Goal: Complete application form

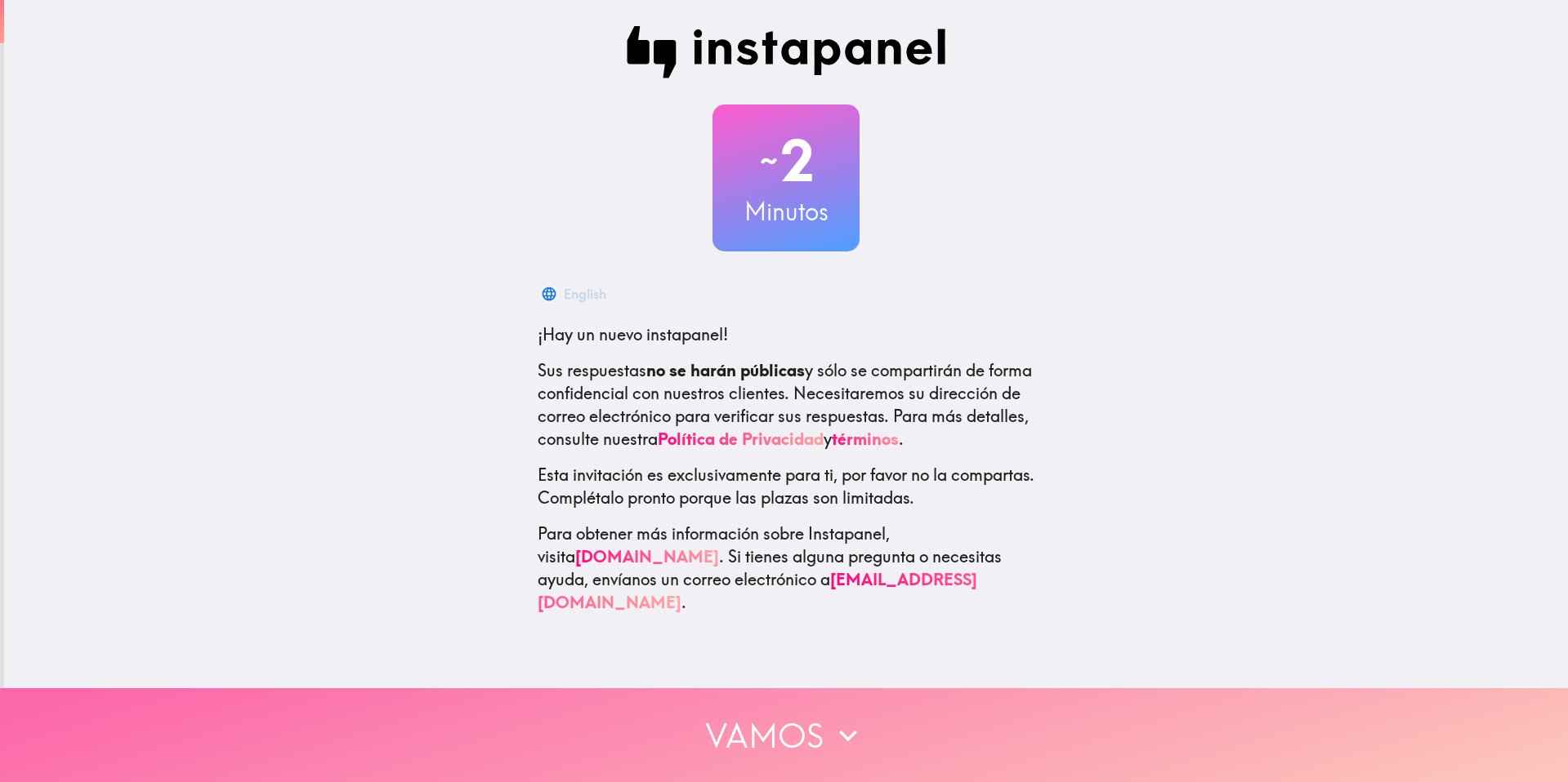
click at [772, 698] on button "Vamos" at bounding box center [784, 735] width 1568 height 93
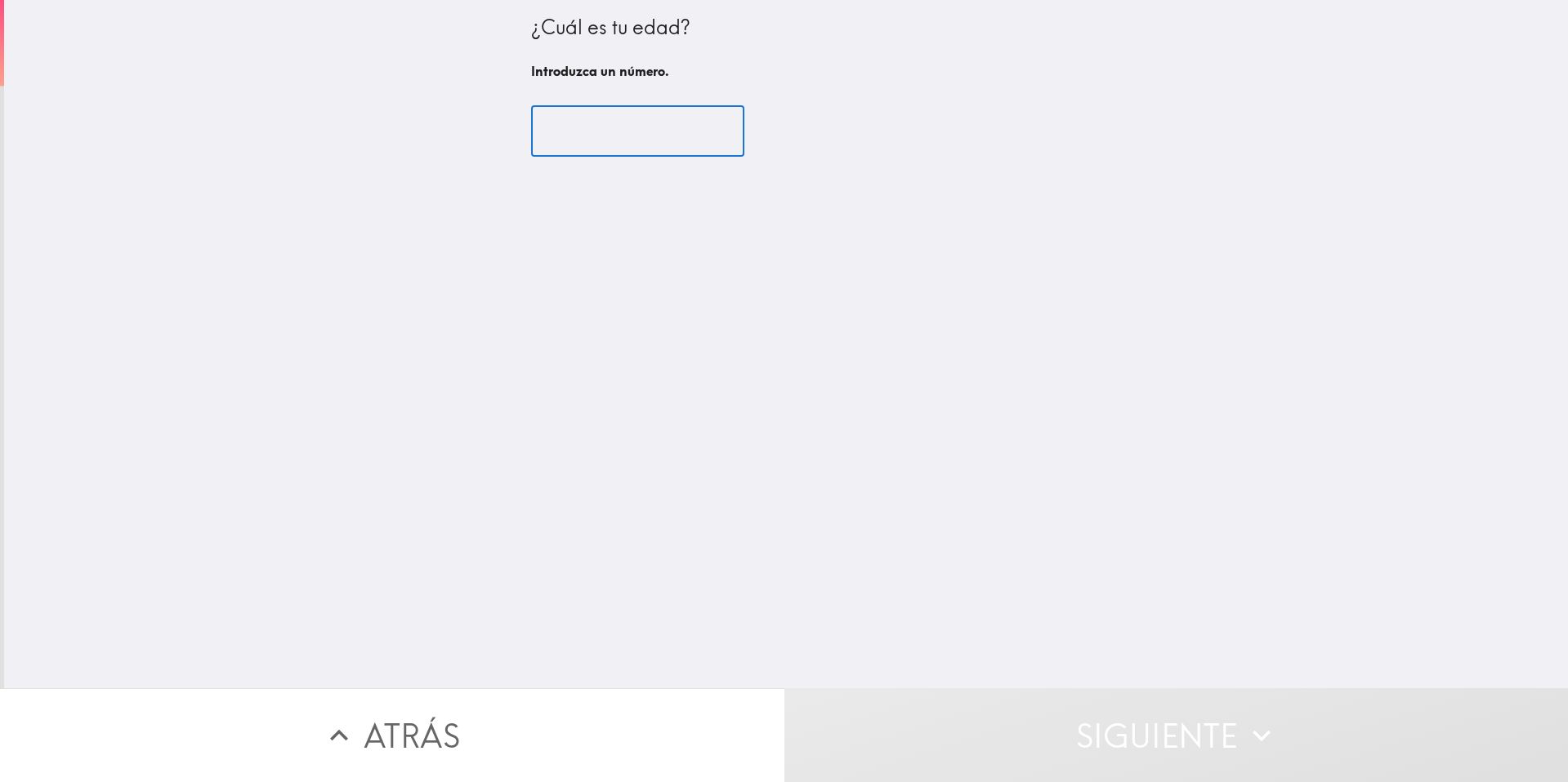
click at [606, 156] on input "number" at bounding box center [637, 131] width 213 height 51
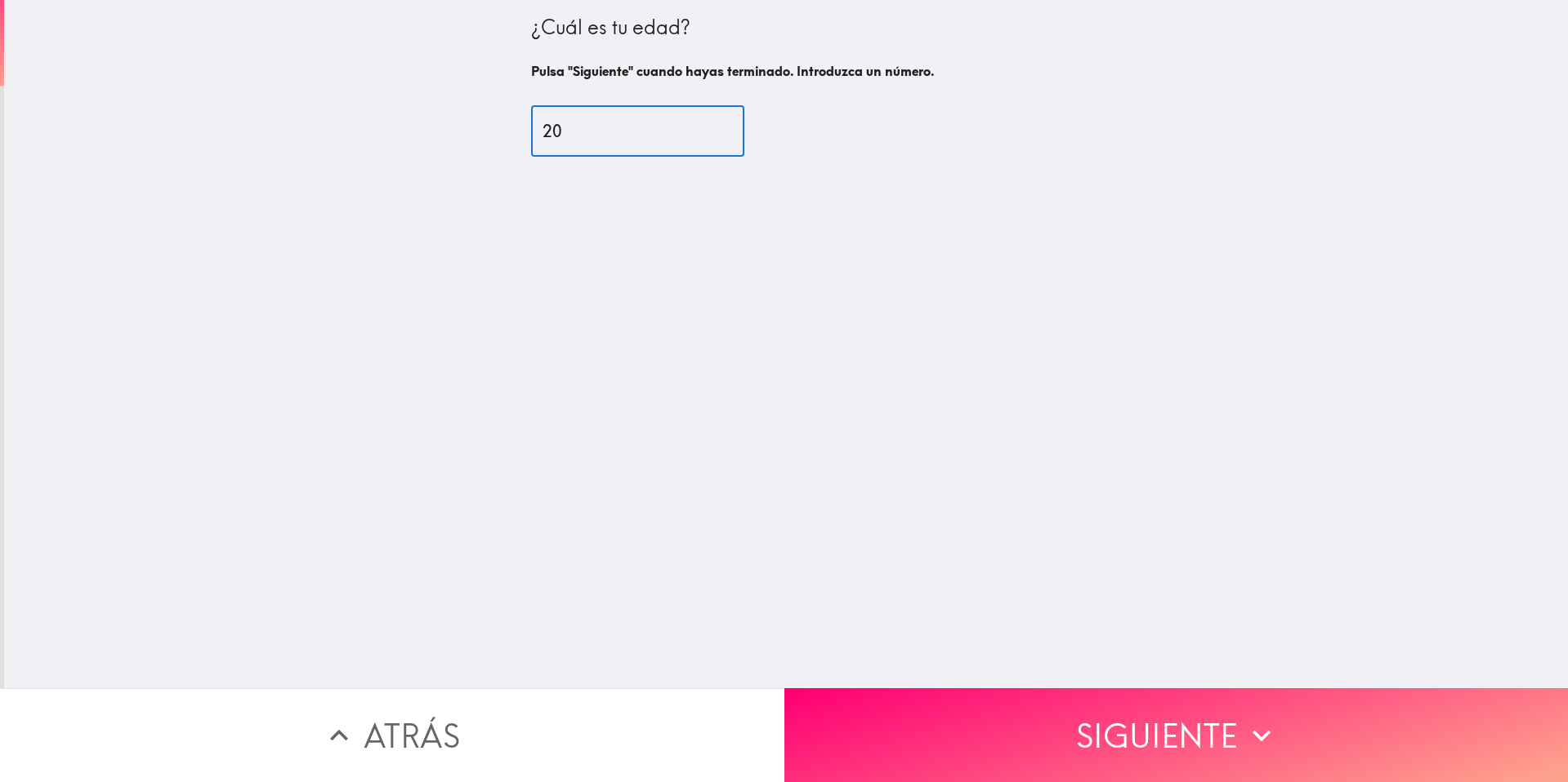
type input "20"
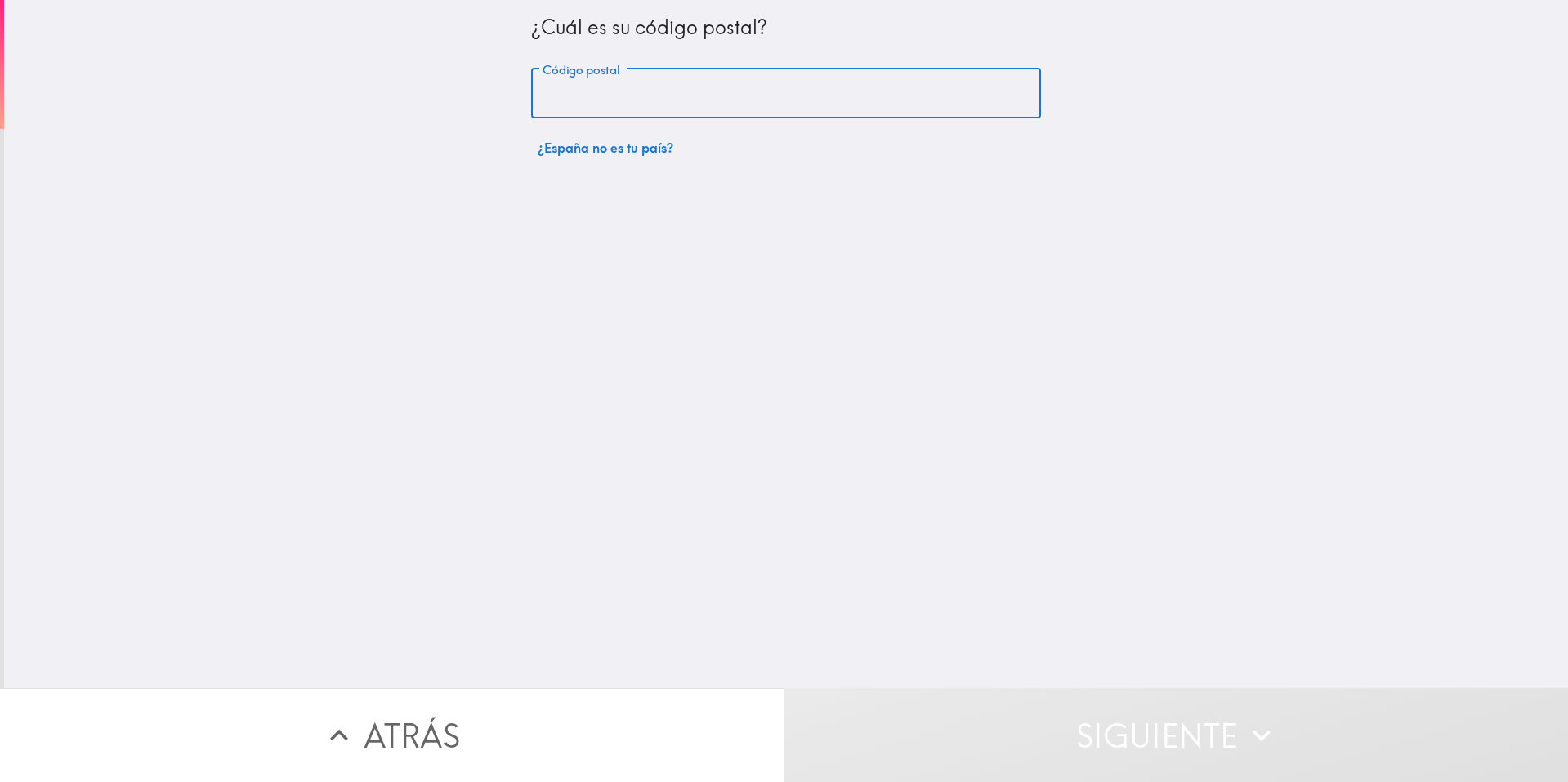
click at [782, 75] on input "Código postal" at bounding box center [785, 94] width 510 height 51
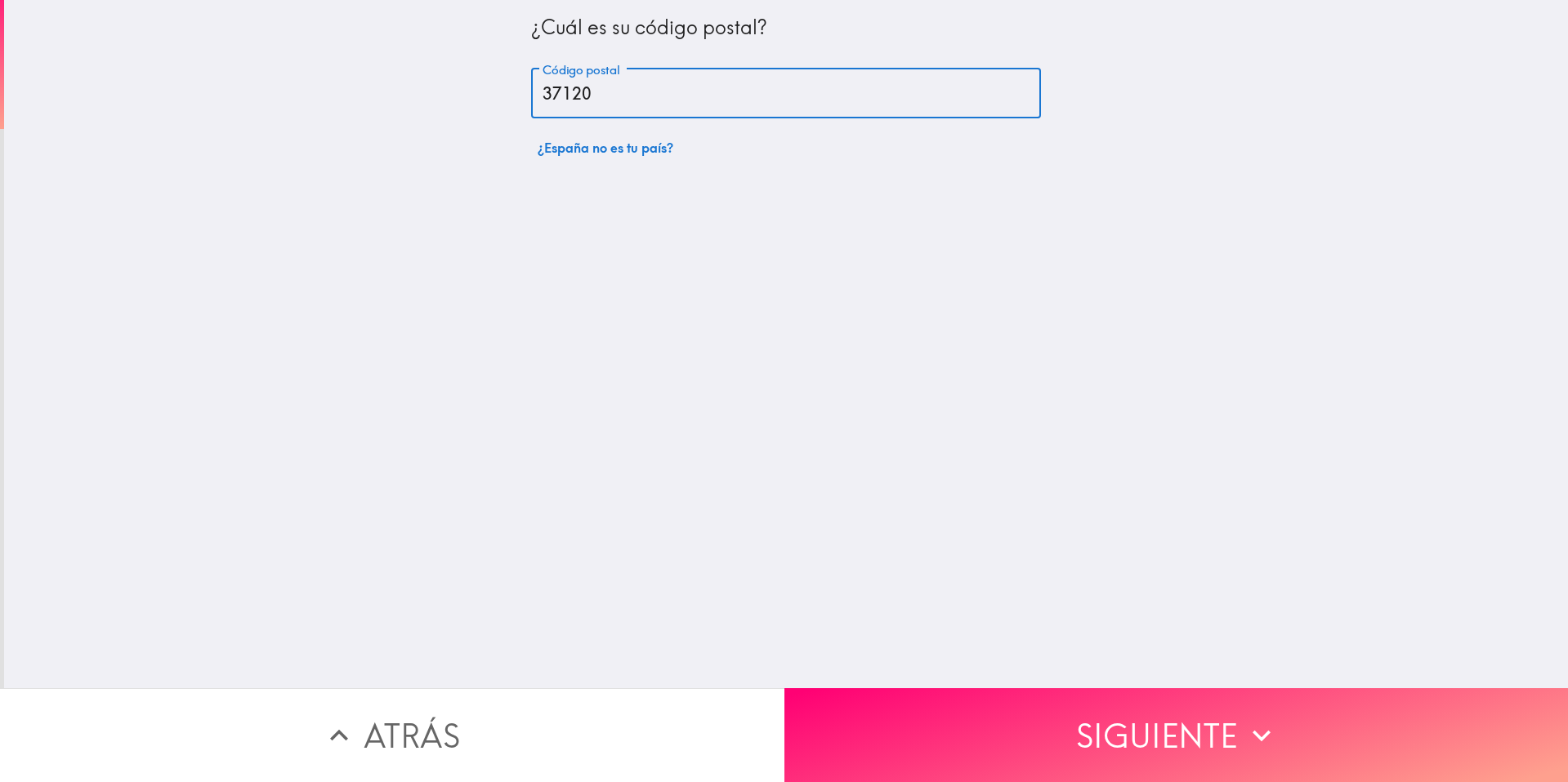
type input "37120"
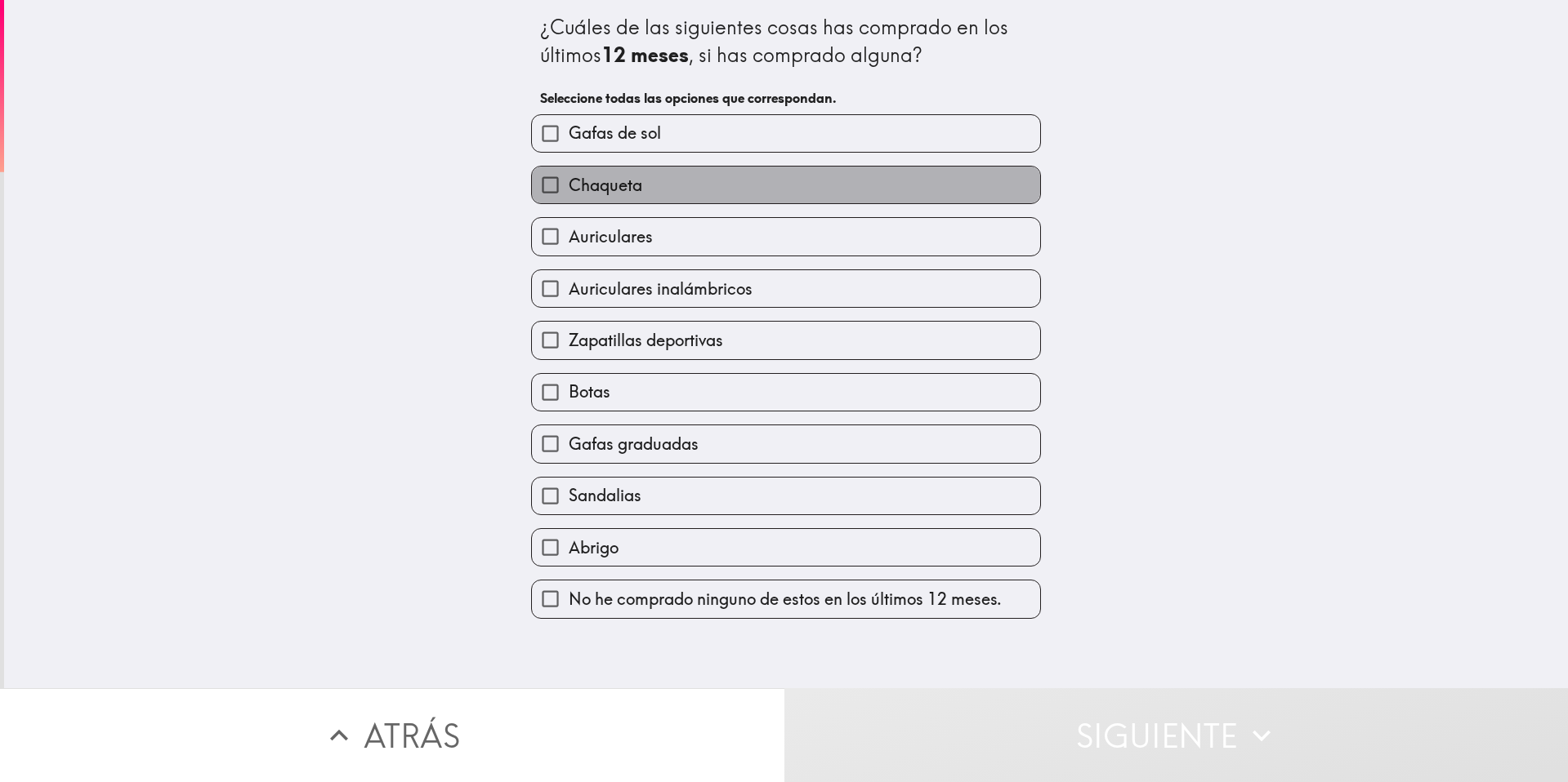
click at [681, 176] on label "Chaqueta" at bounding box center [785, 185] width 508 height 37
click at [568, 176] on input "Chaqueta" at bounding box center [550, 185] width 37 height 37
checkbox input "true"
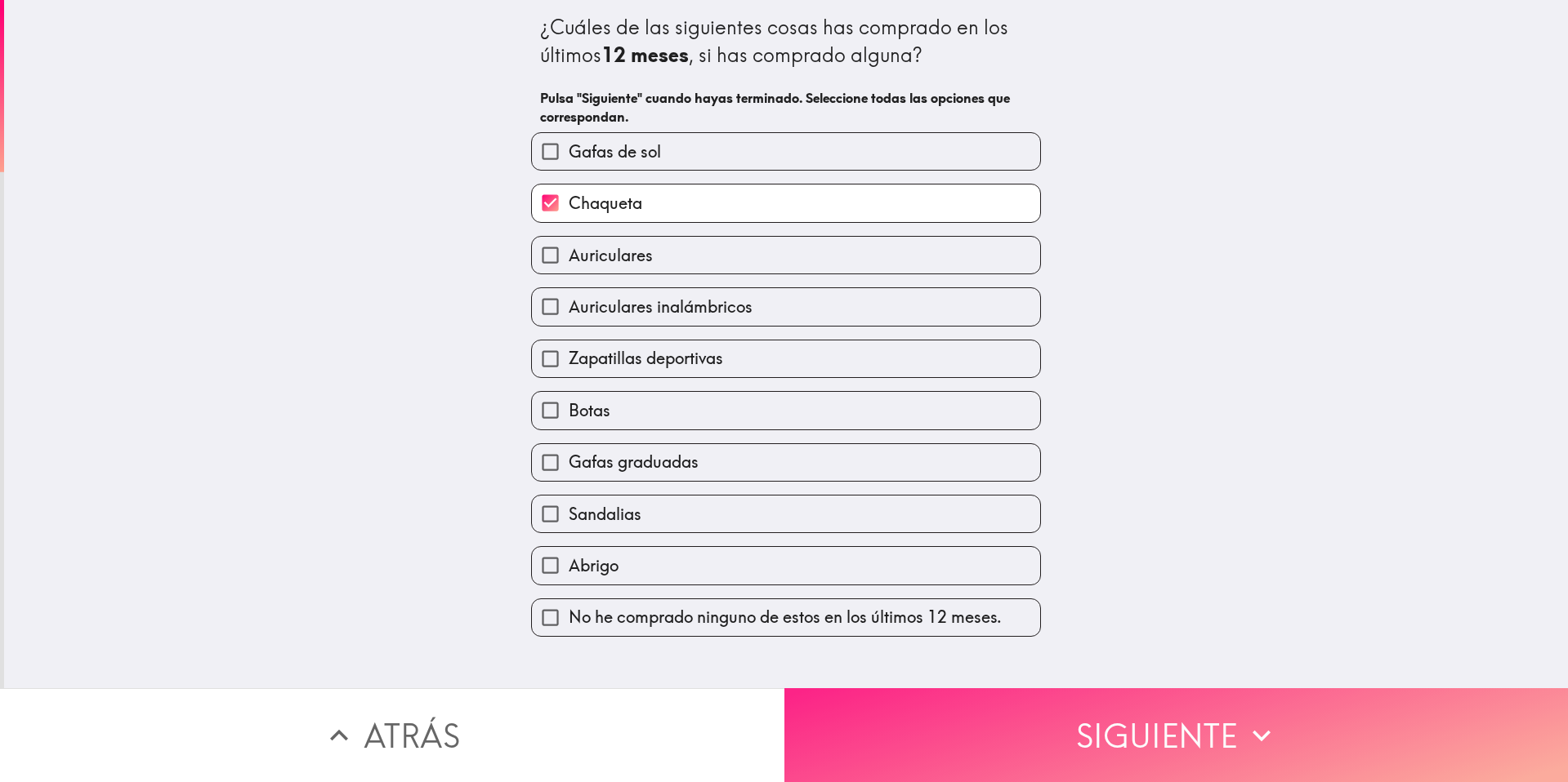
click at [913, 707] on button "Siguiente" at bounding box center [1176, 735] width 784 height 93
